Goal: Transaction & Acquisition: Purchase product/service

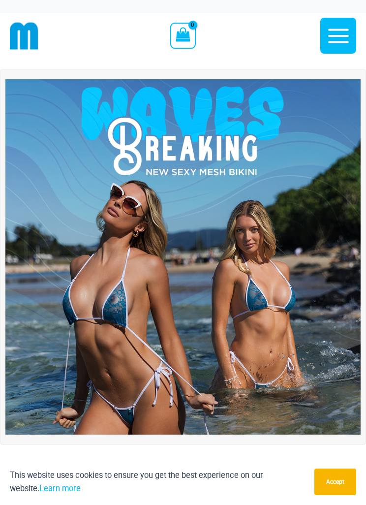
click at [276, 351] on img at bounding box center [182, 256] width 355 height 355
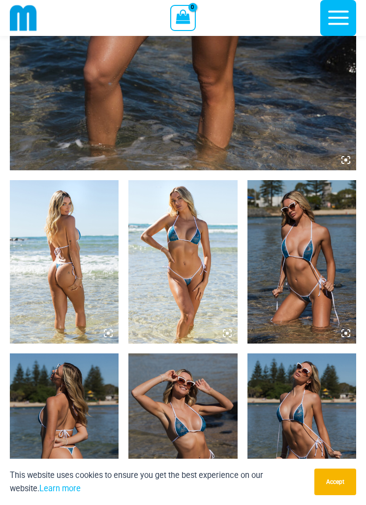
scroll to position [300, 0]
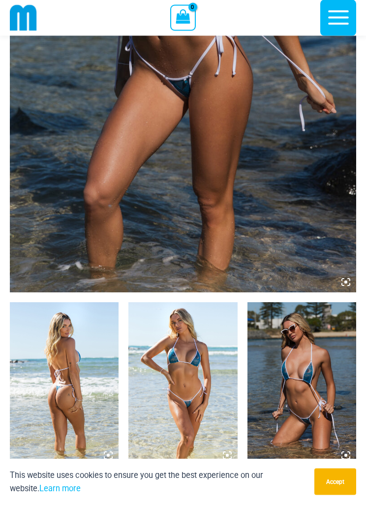
click at [265, 181] on img at bounding box center [183, 32] width 346 height 519
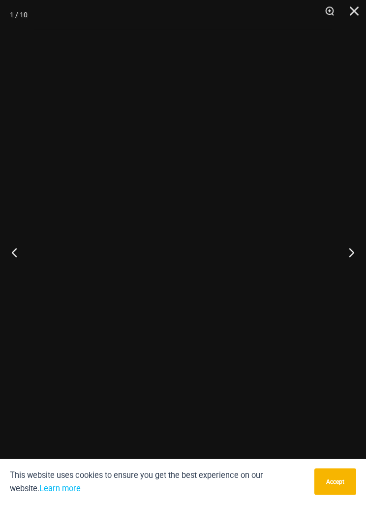
scroll to position [301, 0]
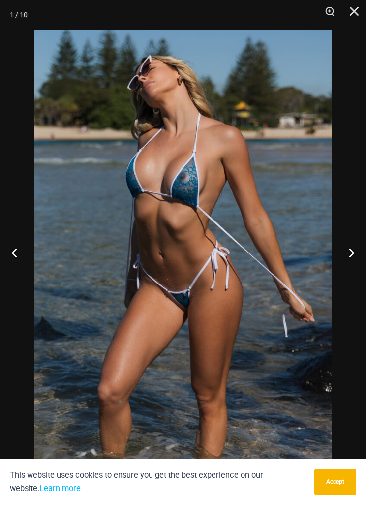
click at [350, 254] on button "Next" at bounding box center [347, 252] width 37 height 49
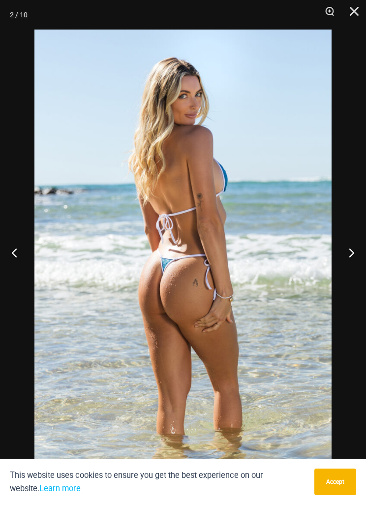
click at [348, 258] on button "Next" at bounding box center [347, 252] width 37 height 49
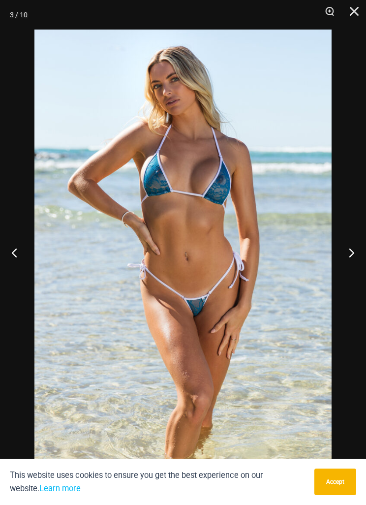
click at [350, 258] on button "Next" at bounding box center [347, 252] width 37 height 49
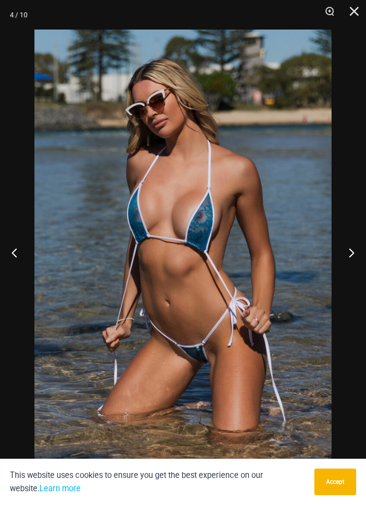
click at [347, 258] on button "Next" at bounding box center [347, 252] width 37 height 49
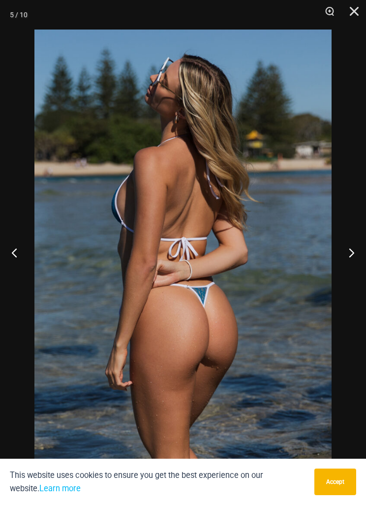
click at [345, 256] on button "Next" at bounding box center [347, 252] width 37 height 49
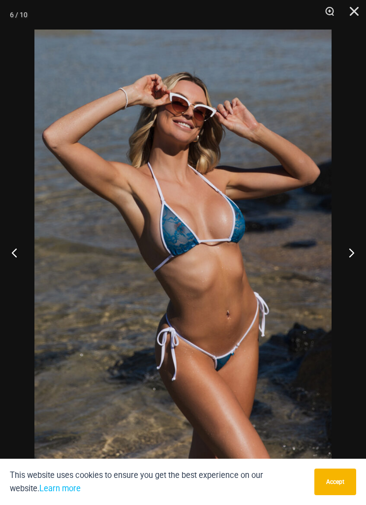
click at [357, 262] on button "Next" at bounding box center [347, 252] width 37 height 49
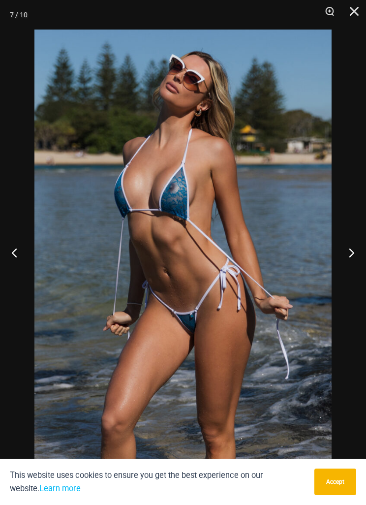
click at [348, 259] on button "Next" at bounding box center [347, 252] width 37 height 49
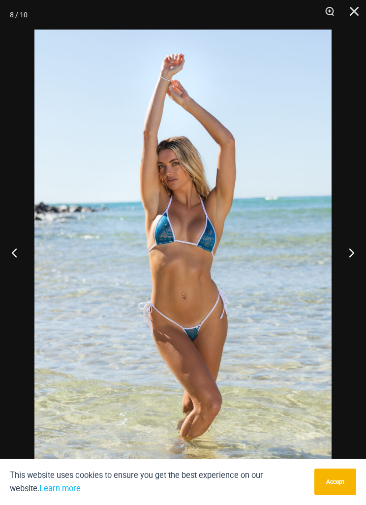
click at [350, 260] on button "Next" at bounding box center [347, 252] width 37 height 49
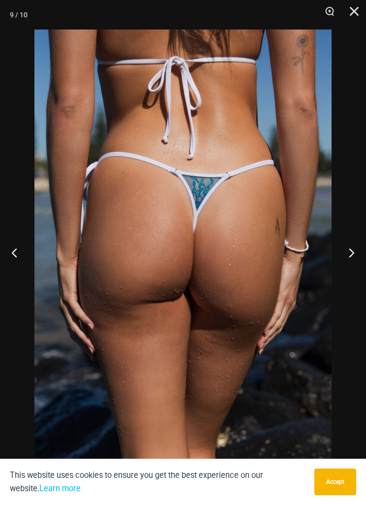
click at [349, 258] on button "Next" at bounding box center [347, 252] width 37 height 49
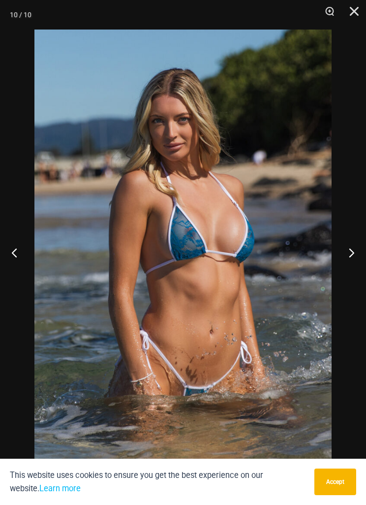
click at [359, 253] on button "Next" at bounding box center [347, 252] width 37 height 49
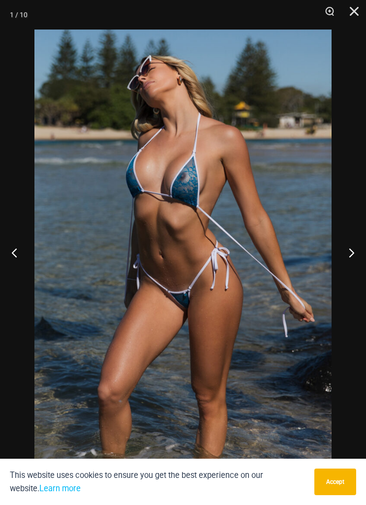
click at [346, 261] on button "Next" at bounding box center [347, 252] width 37 height 49
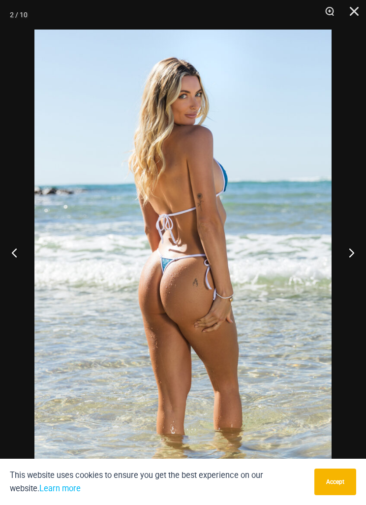
click at [351, 17] on button "Close" at bounding box center [350, 15] width 25 height 30
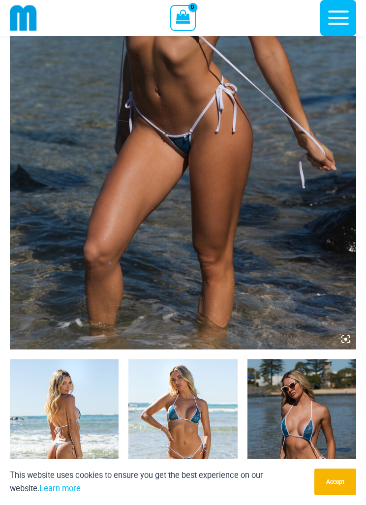
scroll to position [215, 0]
